Goal: Transaction & Acquisition: Purchase product/service

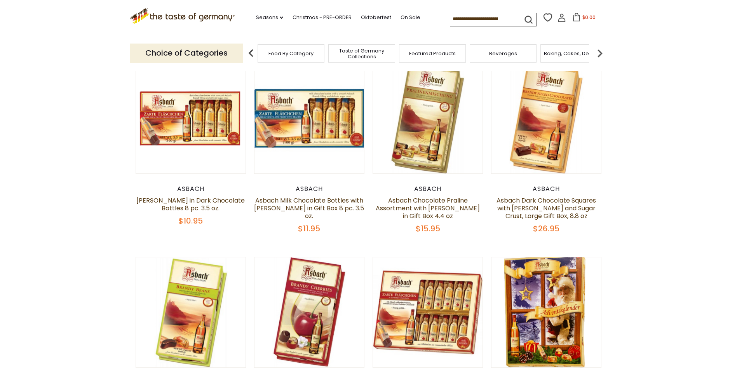
scroll to position [78, 0]
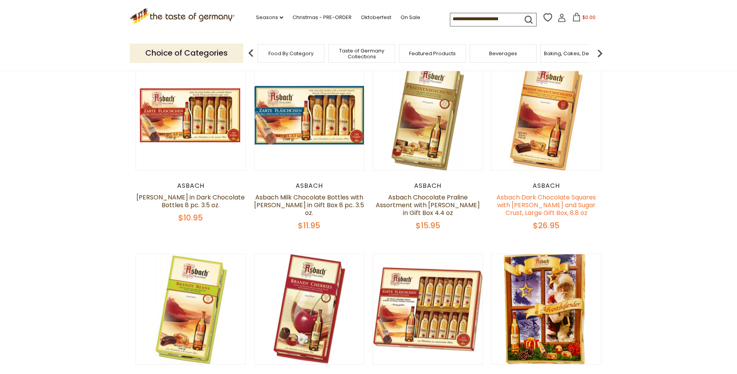
click at [559, 200] on link "Asbach Dark Chocolate Squares with [PERSON_NAME] and Sugar Crust, Large Gift Bo…" at bounding box center [546, 205] width 99 height 24
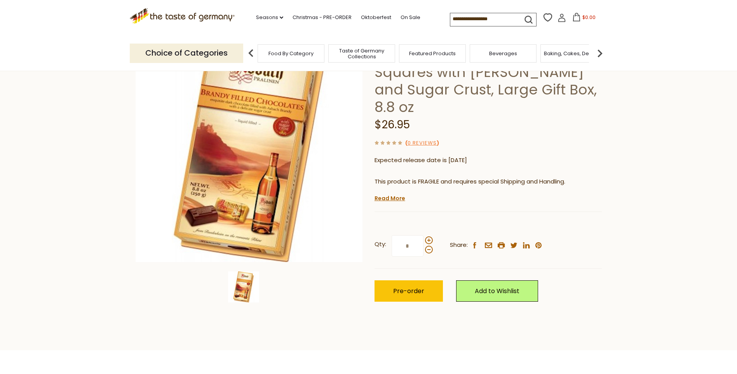
scroll to position [78, 0]
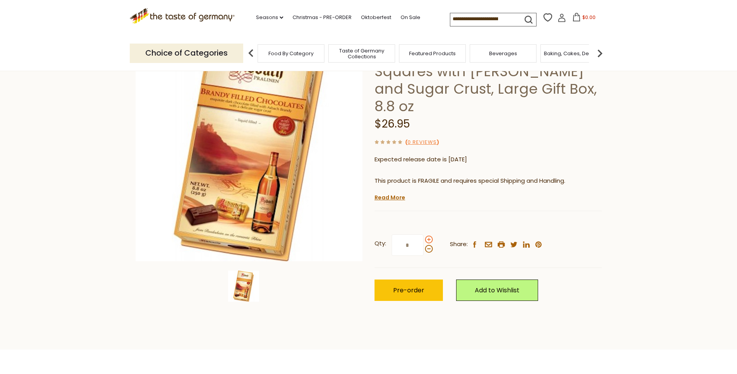
click at [428, 236] on span at bounding box center [429, 240] width 8 height 8
click at [424, 234] on input "*" at bounding box center [408, 244] width 32 height 21
click at [428, 236] on span at bounding box center [429, 240] width 8 height 8
click at [424, 234] on input "*" at bounding box center [408, 244] width 32 height 21
click at [428, 236] on span at bounding box center [429, 240] width 8 height 8
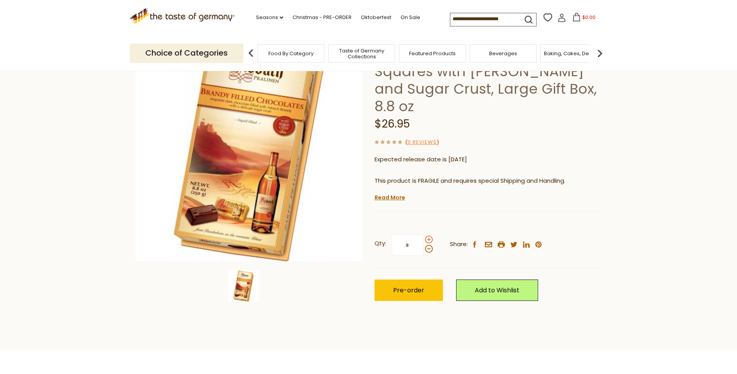
click at [424, 234] on input "*" at bounding box center [408, 244] width 32 height 21
click at [428, 245] on span at bounding box center [429, 249] width 8 height 8
click at [424, 234] on input "*" at bounding box center [408, 244] width 32 height 21
click at [428, 236] on span at bounding box center [429, 240] width 8 height 8
click at [424, 234] on input "*" at bounding box center [408, 244] width 32 height 21
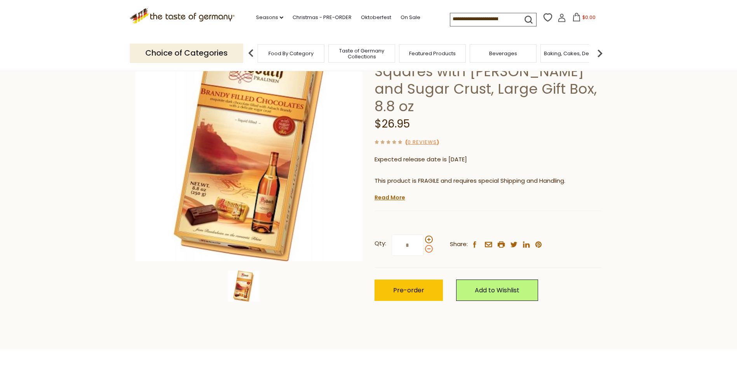
click at [428, 245] on span at bounding box center [429, 249] width 8 height 8
click at [424, 234] on input "*" at bounding box center [408, 244] width 32 height 21
click at [428, 245] on span at bounding box center [429, 249] width 8 height 8
click at [424, 234] on input "*" at bounding box center [408, 244] width 32 height 21
click at [428, 245] on span at bounding box center [429, 249] width 8 height 8
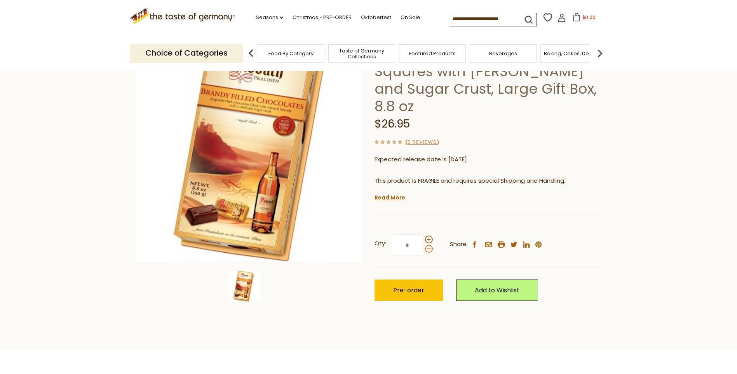
click at [424, 234] on input "*" at bounding box center [408, 244] width 32 height 21
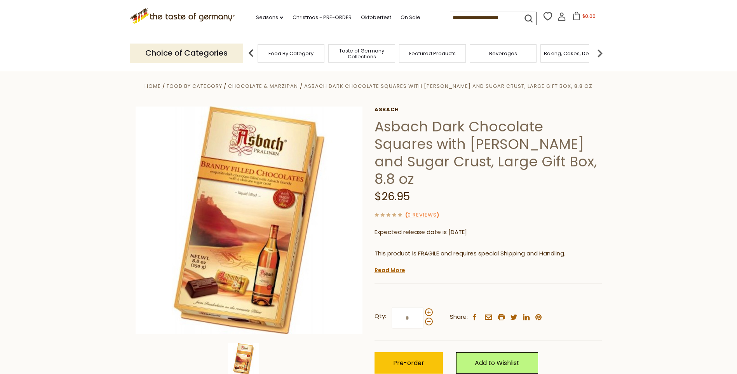
scroll to position [0, 0]
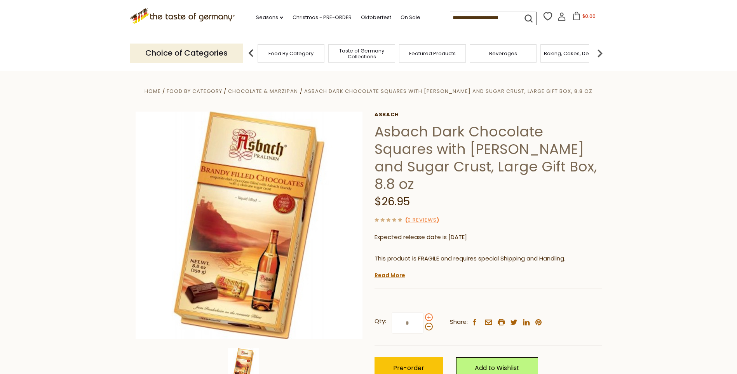
click at [428, 313] on span at bounding box center [429, 317] width 8 height 8
click at [424, 312] on input "*" at bounding box center [408, 322] width 32 height 21
click at [428, 313] on span at bounding box center [429, 317] width 8 height 8
click at [424, 312] on input "*" at bounding box center [408, 322] width 32 height 21
type input "*"
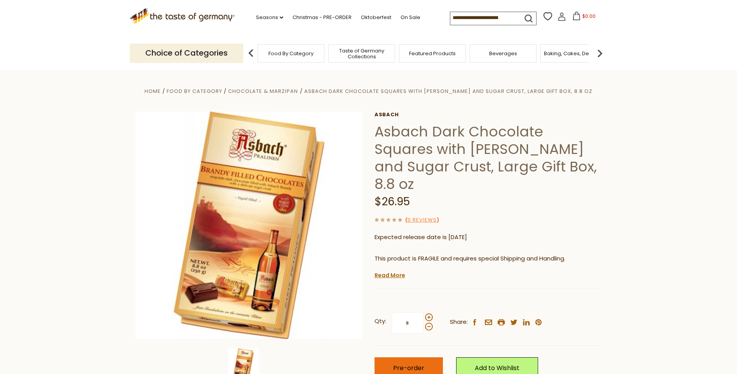
click at [400, 357] on button "Pre-order" at bounding box center [409, 367] width 68 height 21
click at [392, 271] on link "Read More" at bounding box center [390, 275] width 31 height 8
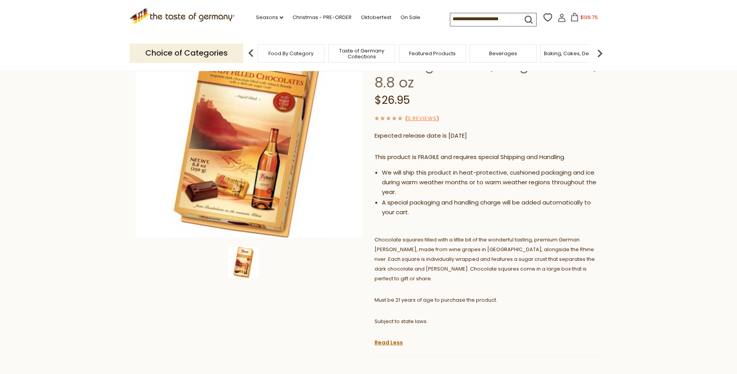
scroll to position [194, 0]
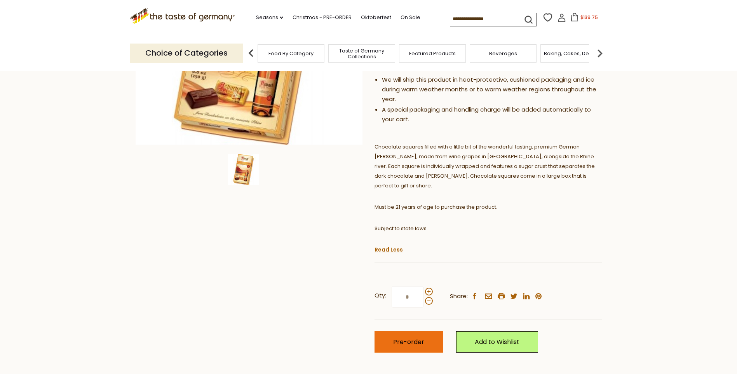
click at [407, 337] on span "Pre-order" at bounding box center [408, 341] width 31 height 9
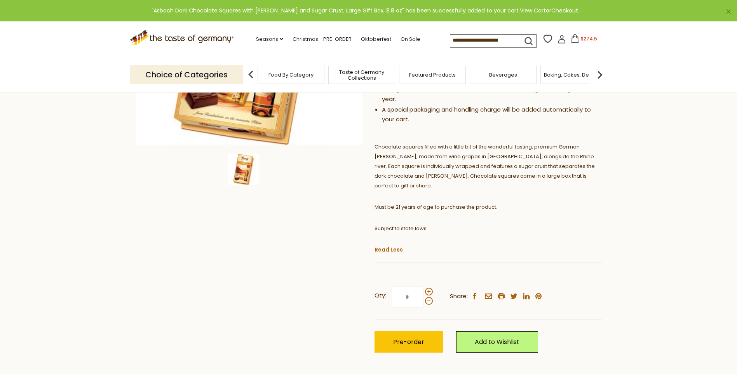
click at [587, 40] on span "$274.5" at bounding box center [589, 38] width 16 height 7
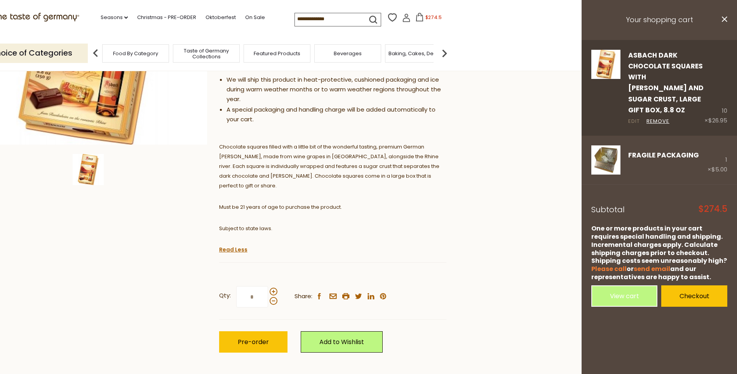
click at [631, 117] on link "Edit" at bounding box center [634, 121] width 12 height 8
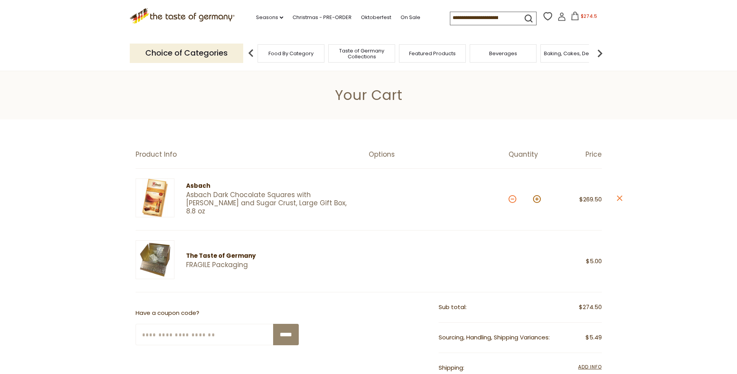
click at [512, 198] on button at bounding box center [513, 199] width 8 height 8
type input "*"
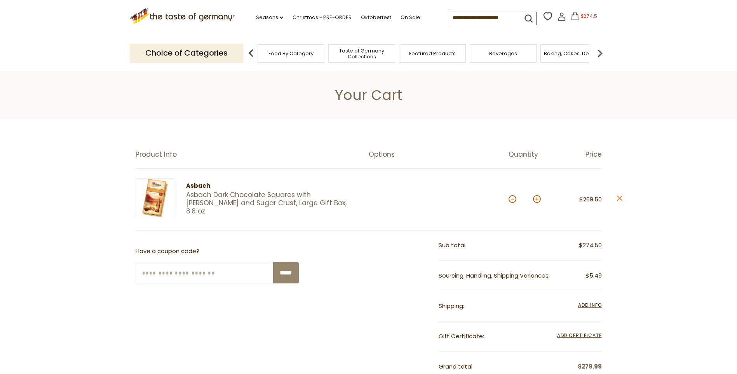
click at [512, 198] on button at bounding box center [513, 199] width 8 height 8
type input "*"
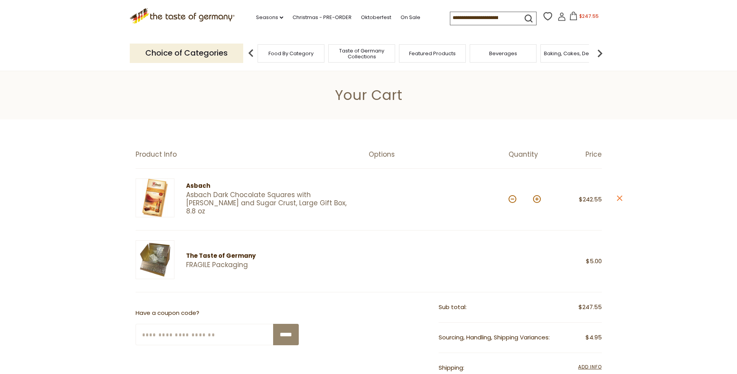
click at [512, 198] on button at bounding box center [513, 199] width 8 height 8
type input "*"
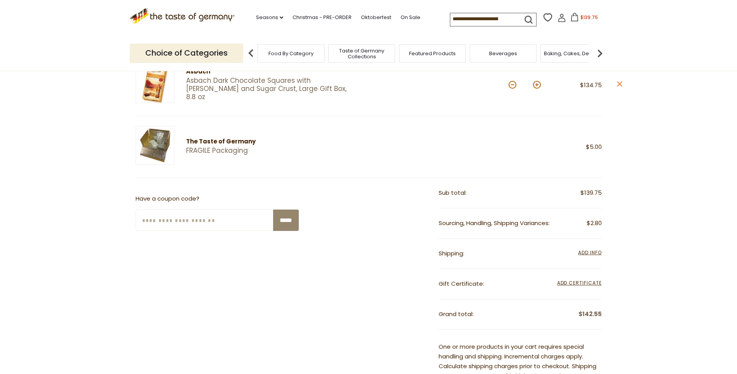
scroll to position [117, 0]
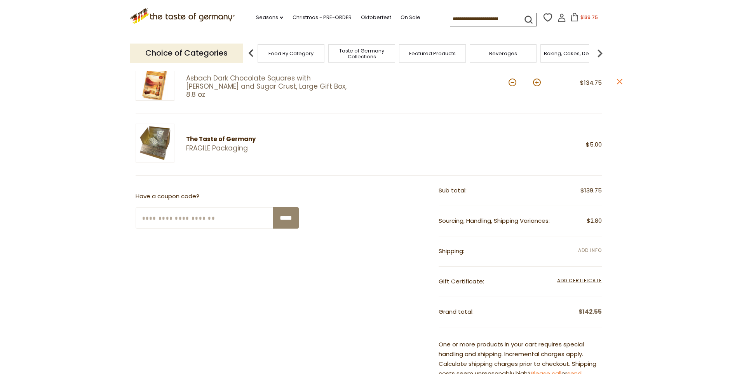
click at [592, 250] on span "Add Info" at bounding box center [589, 250] width 23 height 7
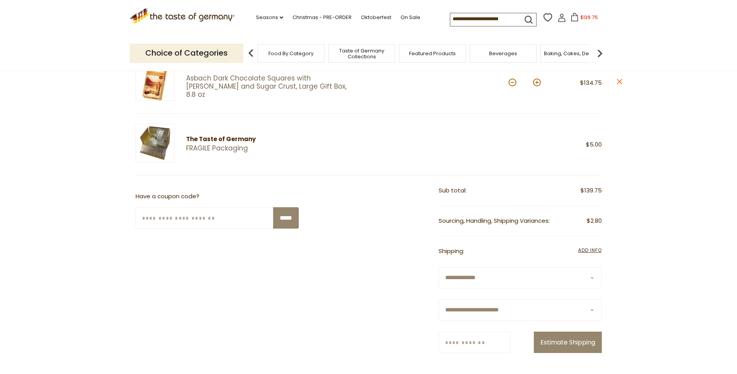
click at [592, 311] on select "**********" at bounding box center [520, 309] width 163 height 21
select select "**"
click at [439, 299] on select "**********" at bounding box center [520, 309] width 163 height 21
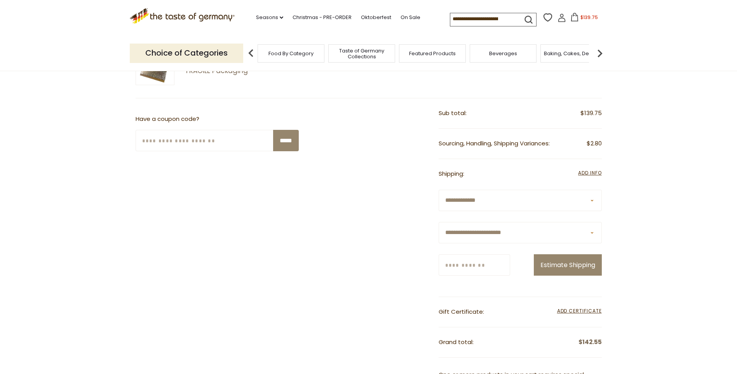
scroll to position [194, 0]
click at [510, 265] on input "Zip/Postcode" at bounding box center [475, 264] width 72 height 21
type input "*****"
click at [587, 262] on button "Estimate Shipping" at bounding box center [568, 264] width 68 height 21
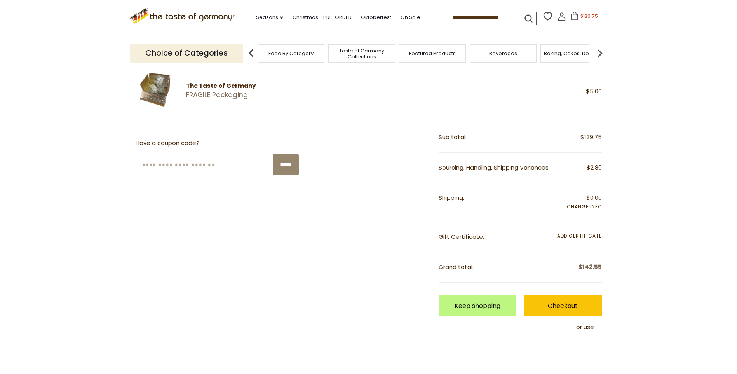
scroll to position [0, 0]
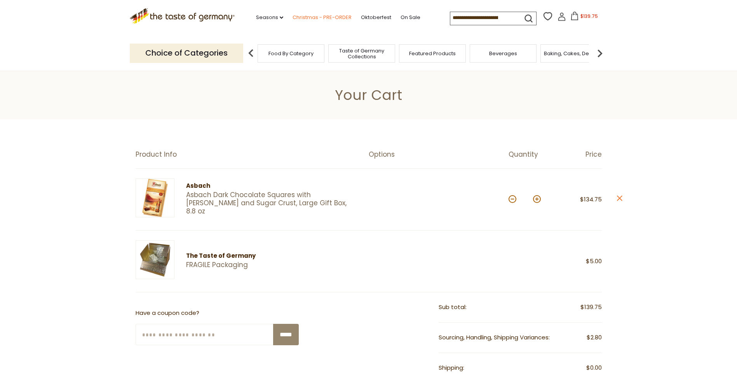
click at [302, 17] on link "Christmas - PRE-ORDER" at bounding box center [322, 17] width 59 height 9
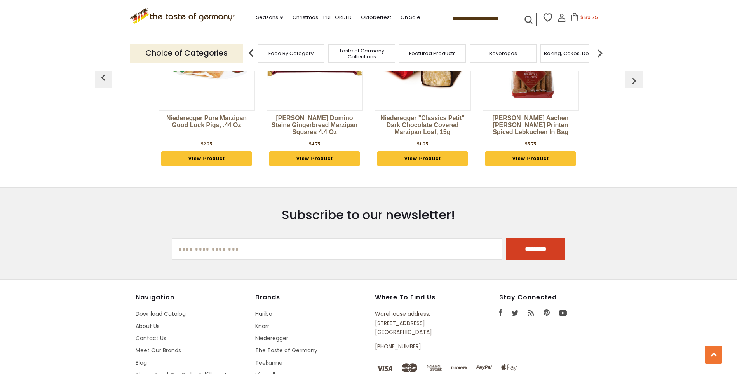
scroll to position [2333, 0]
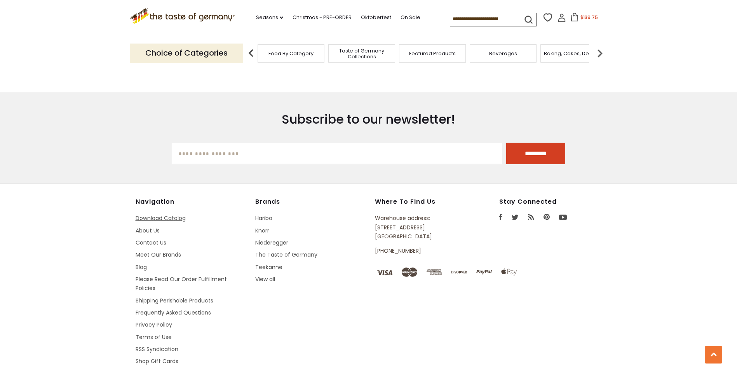
click at [158, 214] on link "Download Catalog" at bounding box center [161, 218] width 50 height 8
click at [250, 143] on input "[EMAIL_ADDRESS][DOMAIN_NAME]" at bounding box center [337, 153] width 331 height 21
type input "**********"
click at [506, 143] on input "*********" at bounding box center [535, 153] width 59 height 21
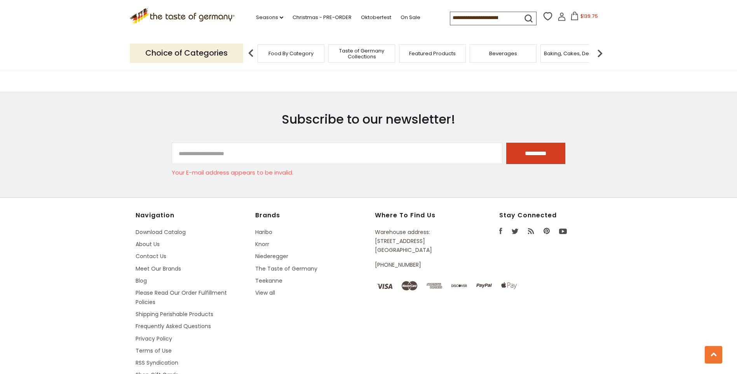
drag, startPoint x: 265, startPoint y: 131, endPoint x: 127, endPoint y: 134, distance: 137.2
click at [127, 134] on section "**********" at bounding box center [368, 145] width 737 height 106
type input "**********"
click at [513, 143] on input "*********" at bounding box center [535, 153] width 59 height 21
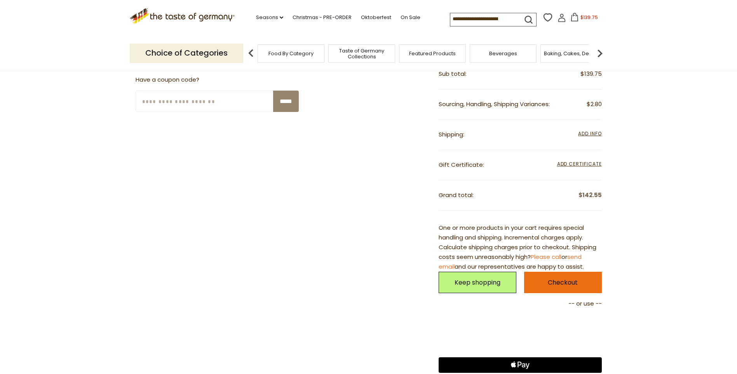
scroll to position [311, 0]
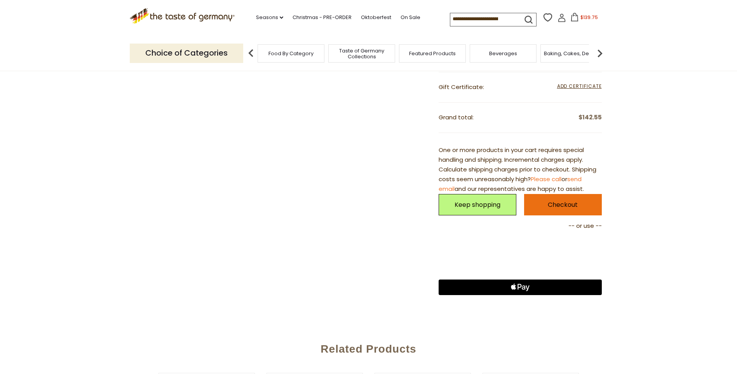
click at [547, 206] on link "Checkout" at bounding box center [563, 204] width 78 height 21
